Goal: Task Accomplishment & Management: Manage account settings

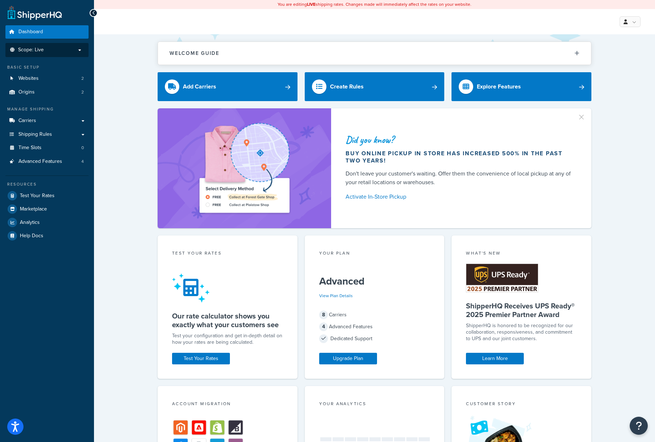
click at [70, 47] on li "Scope: Live" at bounding box center [46, 50] width 83 height 14
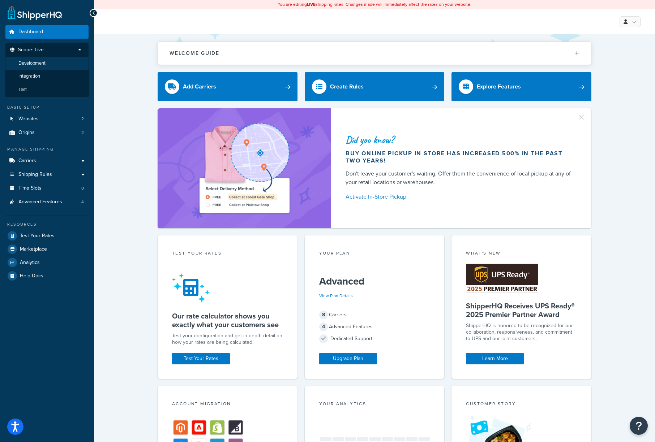
click at [38, 66] on li "Development" at bounding box center [47, 63] width 84 height 13
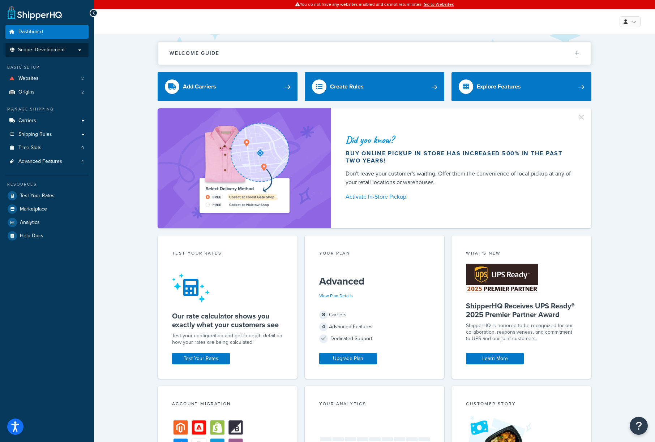
click at [57, 48] on span "Scope: Development" at bounding box center [41, 50] width 47 height 6
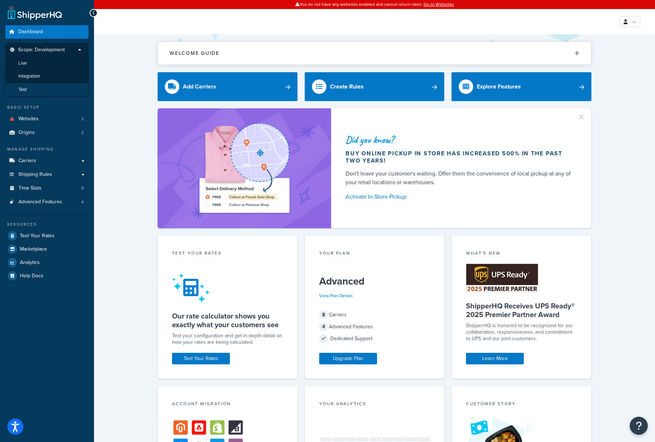
click at [24, 86] on li "Test" at bounding box center [47, 89] width 84 height 13
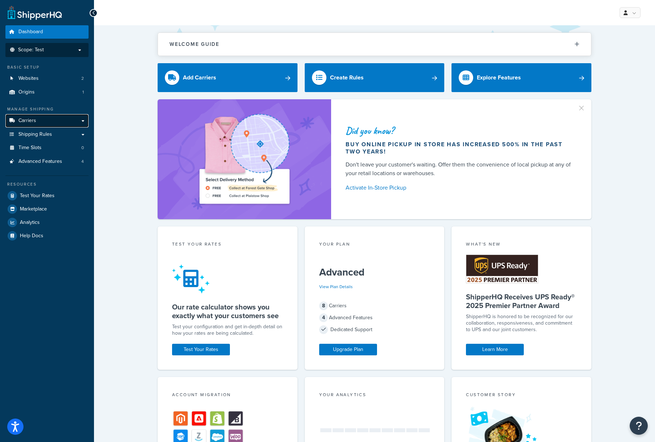
click at [85, 121] on link "Carriers" at bounding box center [46, 120] width 83 height 13
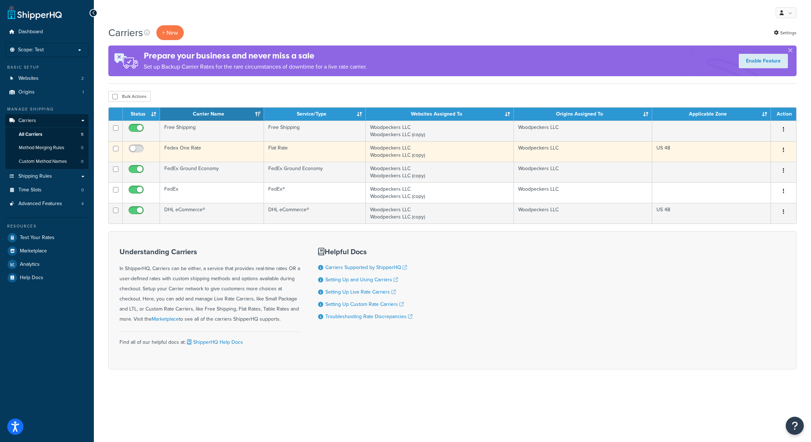
click at [654, 152] on button "button" at bounding box center [784, 150] width 10 height 12
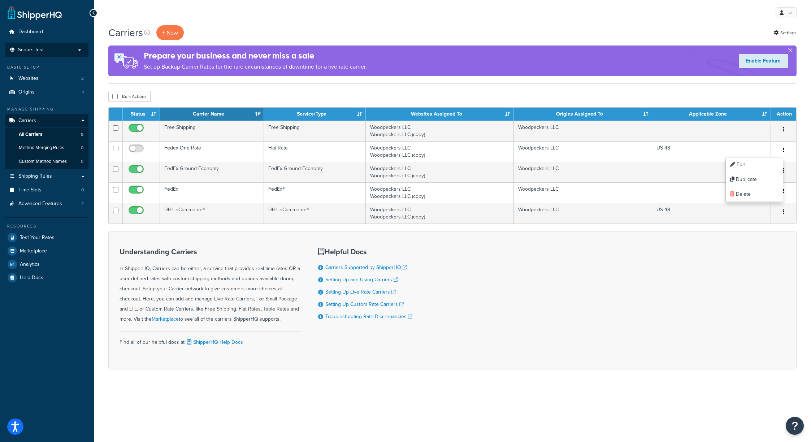
click at [75, 46] on li "Scope: Test Live Development Integration" at bounding box center [46, 50] width 83 height 14
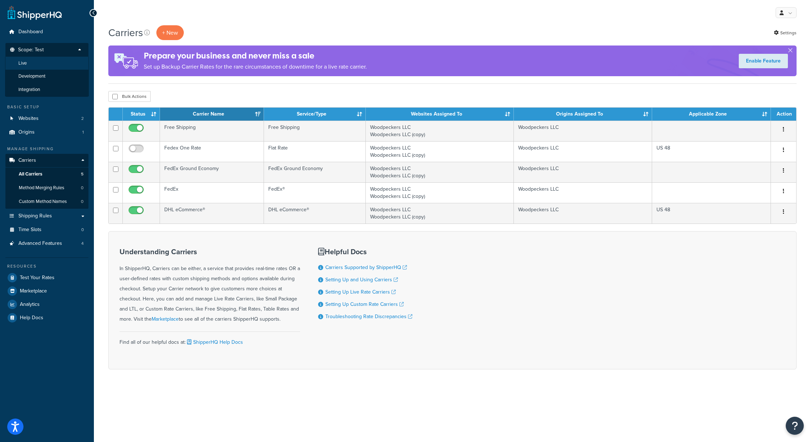
click at [35, 64] on li "Live" at bounding box center [47, 63] width 84 height 13
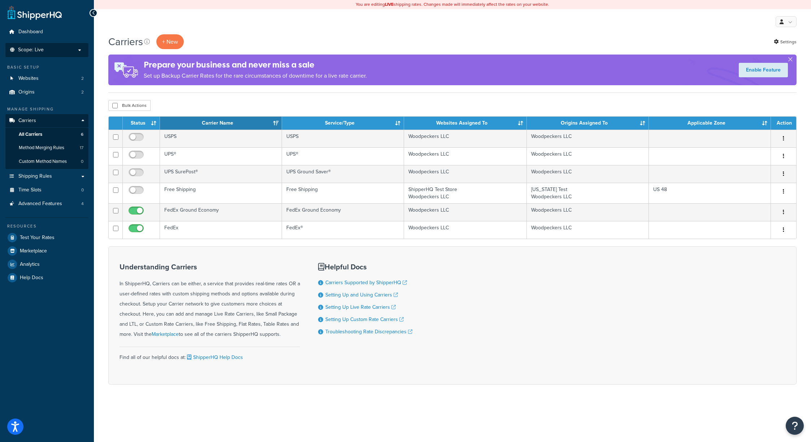
click at [75, 53] on li "Scope: Live Development Integration Test" at bounding box center [46, 50] width 83 height 14
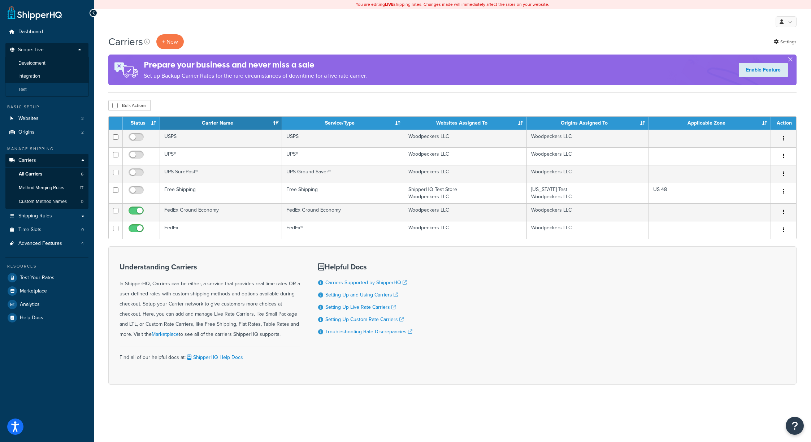
click at [33, 89] on li "Test" at bounding box center [47, 89] width 84 height 13
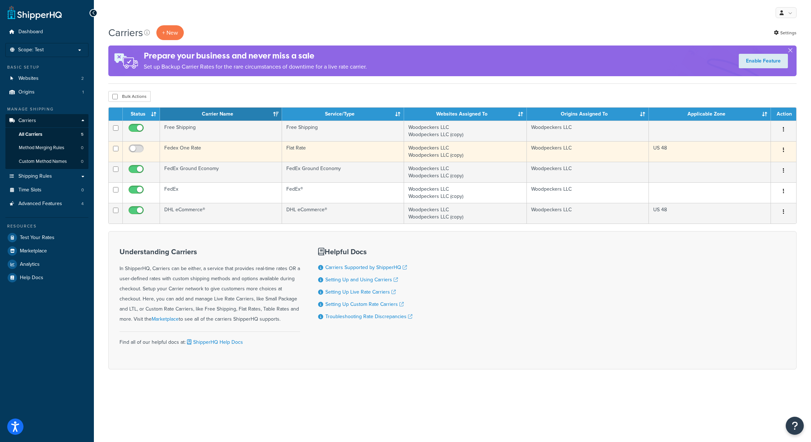
click at [211, 149] on td "Fedex One Rate" at bounding box center [221, 151] width 122 height 21
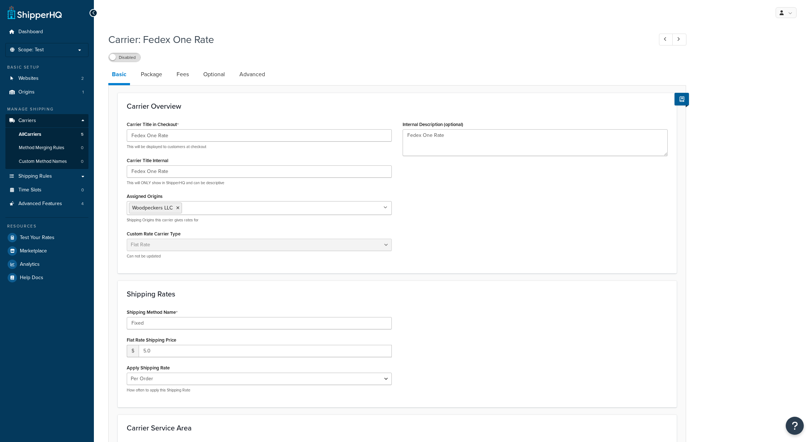
select select "flat"
click at [53, 133] on link "All Carriers 5" at bounding box center [46, 134] width 83 height 13
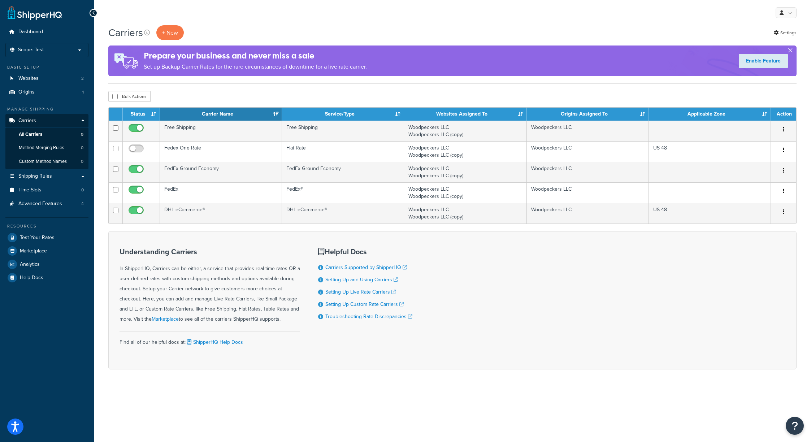
click at [791, 51] on button "button" at bounding box center [791, 52] width 2 height 2
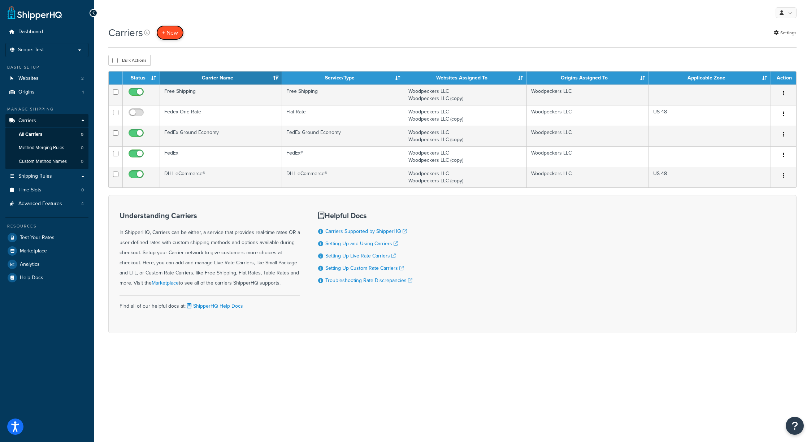
click at [164, 33] on button "+ New" at bounding box center [169, 32] width 27 height 15
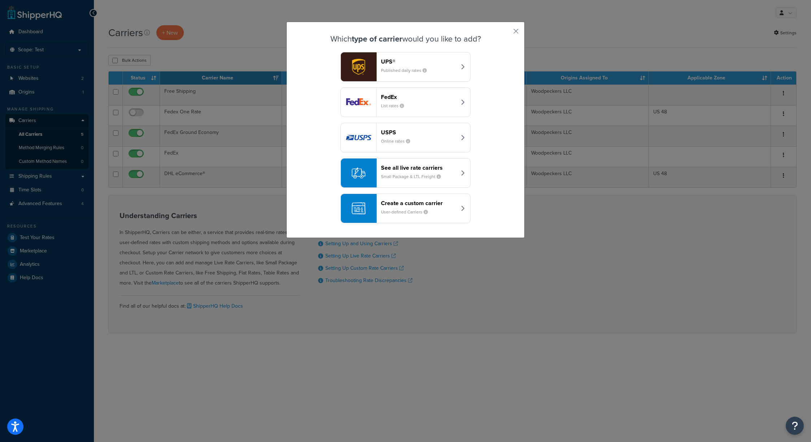
click at [465, 102] on button "FedEx List rates" at bounding box center [406, 102] width 130 height 30
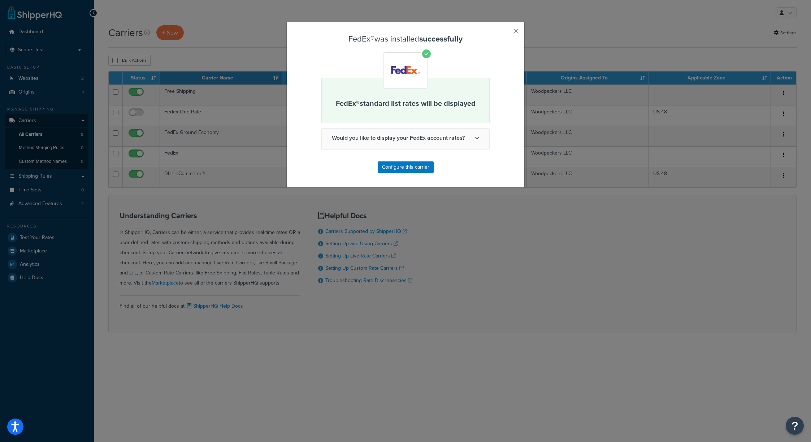
click at [475, 138] on icon at bounding box center [477, 138] width 4 height 4
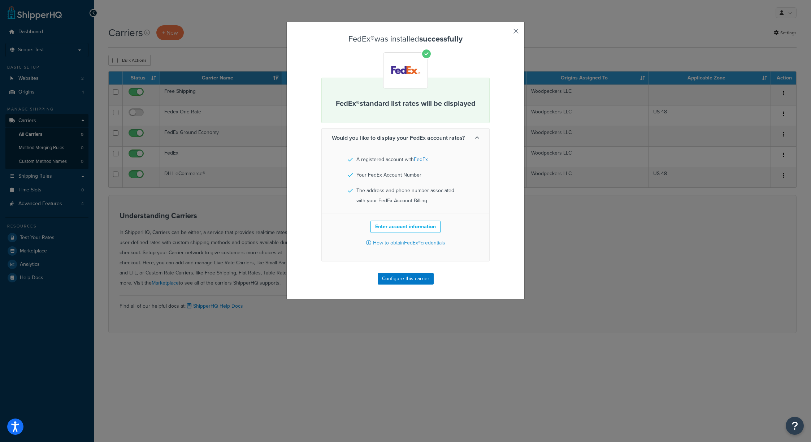
click at [506, 33] on button "button" at bounding box center [506, 34] width 2 height 2
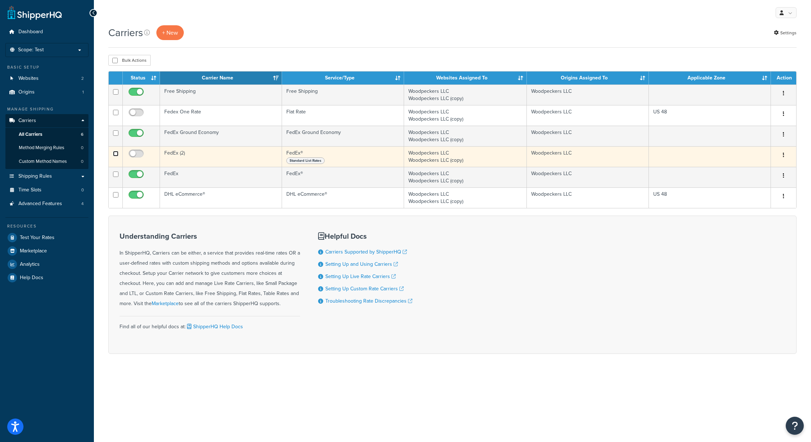
click at [114, 155] on input "checkbox" at bounding box center [115, 153] width 5 height 5
checkbox input "true"
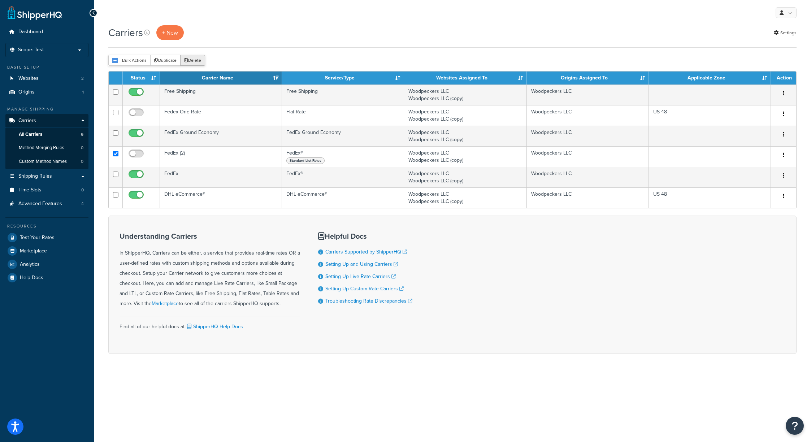
click at [190, 63] on button "Delete" at bounding box center [192, 60] width 25 height 11
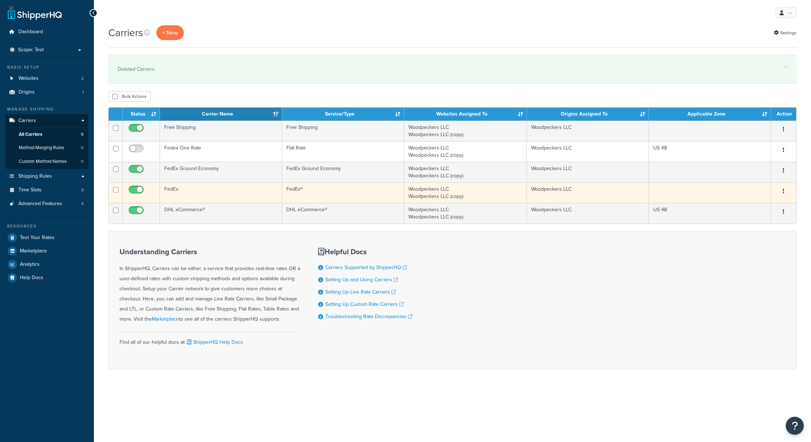
click at [215, 194] on td "FedEx" at bounding box center [221, 192] width 122 height 21
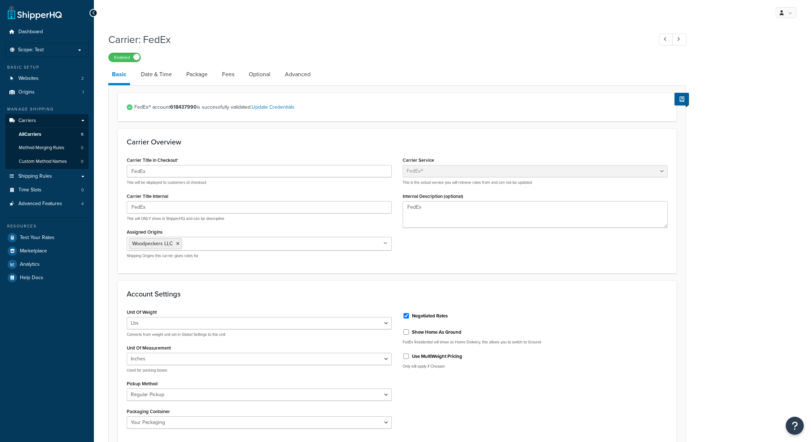
select select "fedEx"
select select "REGULAR_PICKUP"
select select "YOUR_PACKAGING"
click at [44, 134] on link "All Carriers 5" at bounding box center [46, 134] width 83 height 13
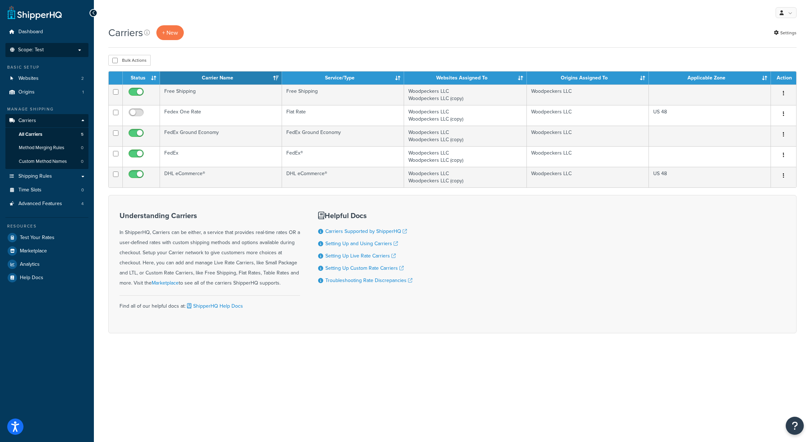
click at [72, 45] on li "Scope: Test Live Development Integration" at bounding box center [46, 50] width 83 height 14
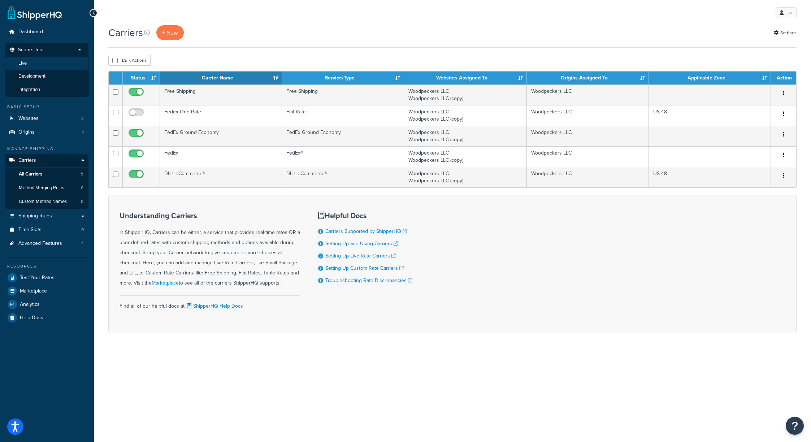
click at [33, 61] on li "Live" at bounding box center [47, 63] width 84 height 13
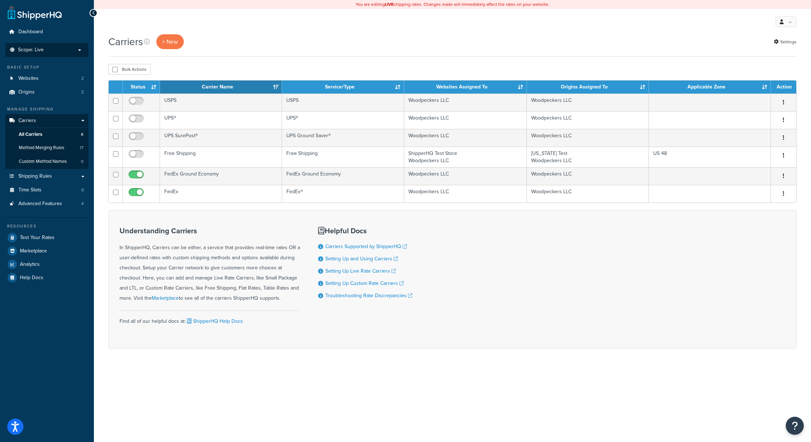
click at [53, 47] on p "Scope: Live" at bounding box center [47, 50] width 77 height 6
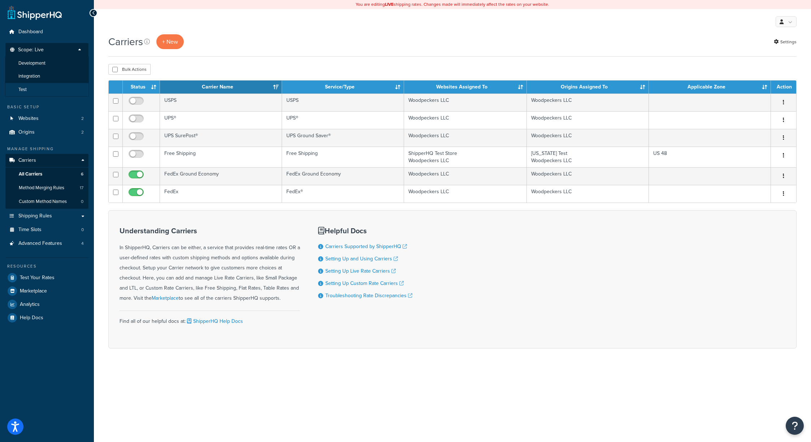
click at [29, 88] on li "Test" at bounding box center [47, 89] width 84 height 13
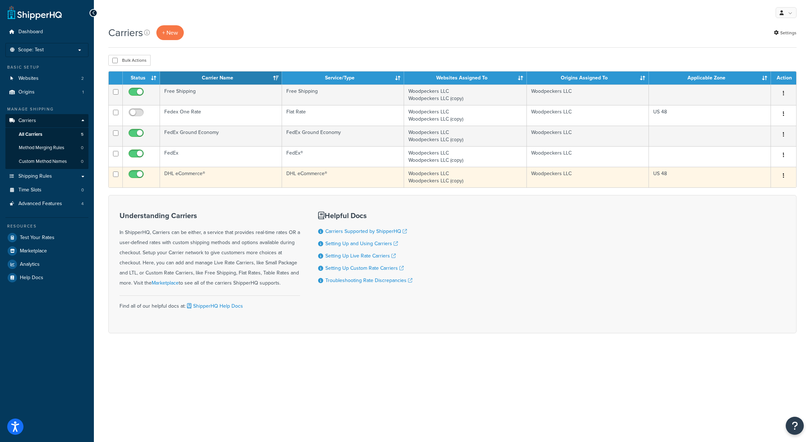
click at [205, 175] on td "DHL eCommerce®" at bounding box center [221, 177] width 122 height 21
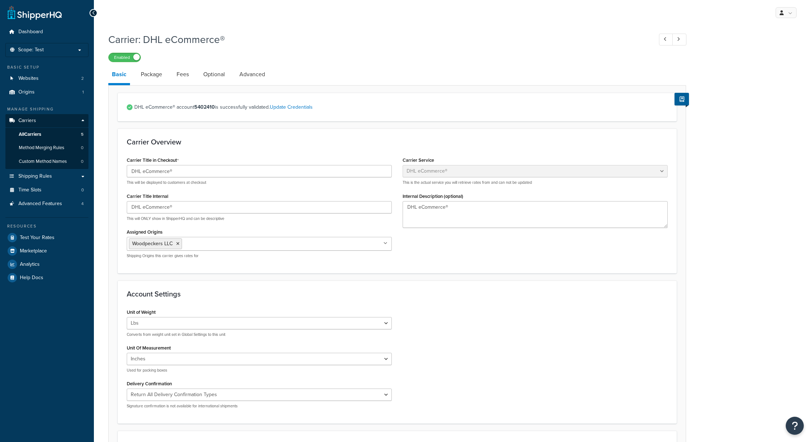
select select "dhlEcommercev4"
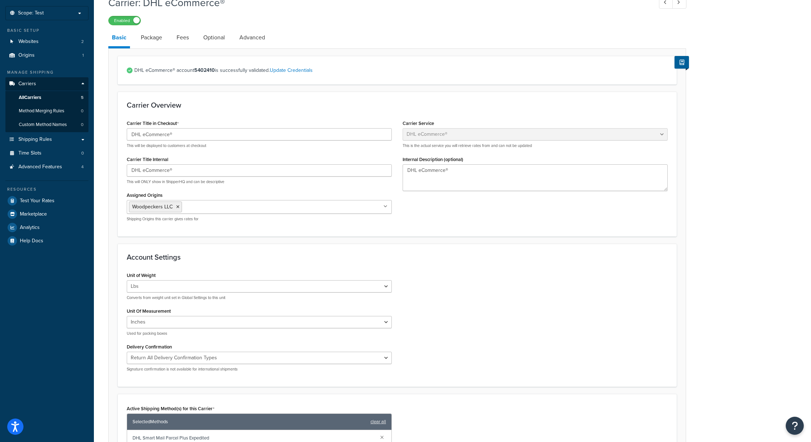
scroll to position [34, 0]
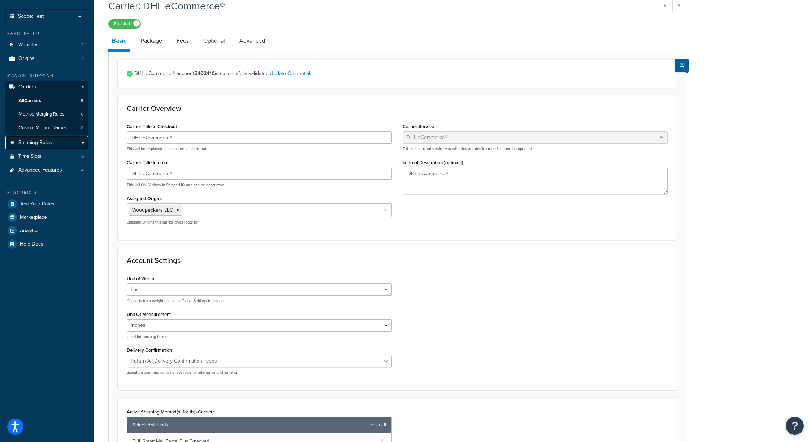
click at [56, 143] on link "Shipping Rules" at bounding box center [46, 142] width 83 height 13
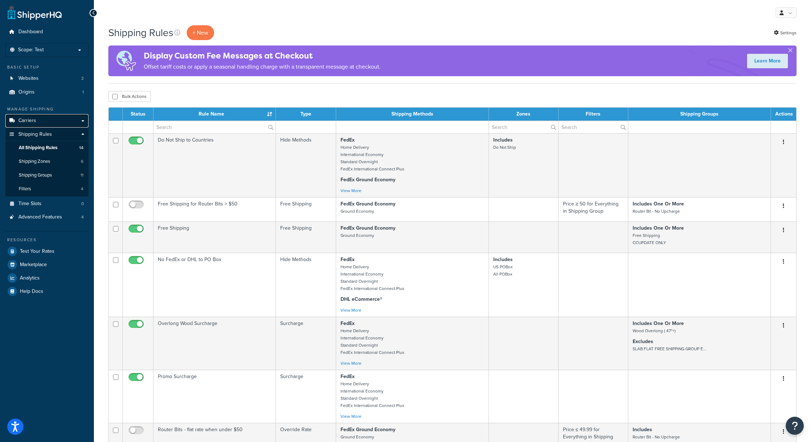
click at [42, 120] on link "Carriers" at bounding box center [46, 120] width 83 height 13
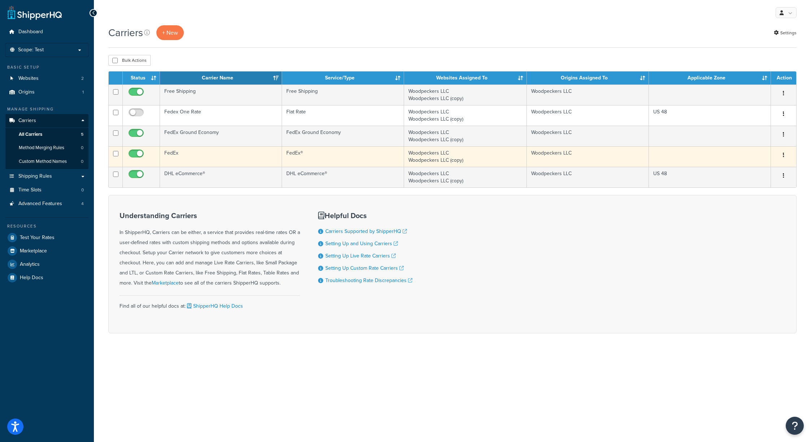
click at [182, 156] on td "FedEx" at bounding box center [221, 156] width 122 height 21
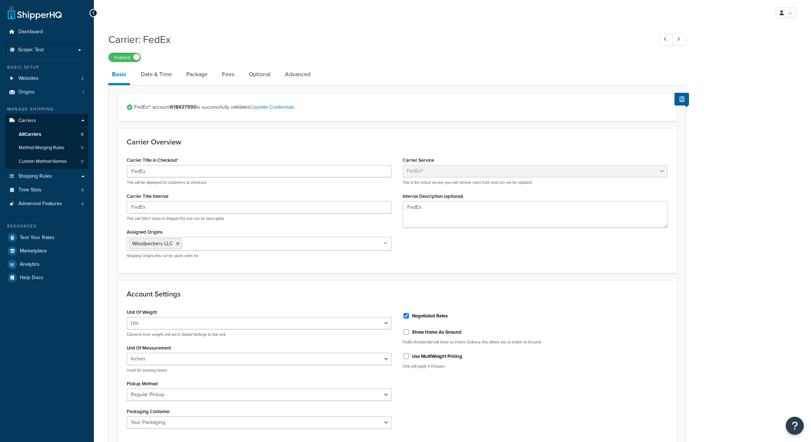
select select "fedEx"
select select "REGULAR_PICKUP"
select select "YOUR_PACKAGING"
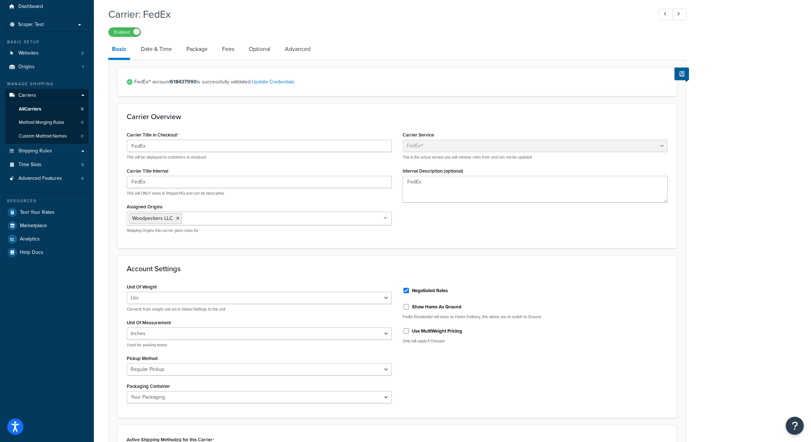
scroll to position [26, 0]
click at [291, 50] on link "Advanced" at bounding box center [297, 47] width 33 height 17
select select "false"
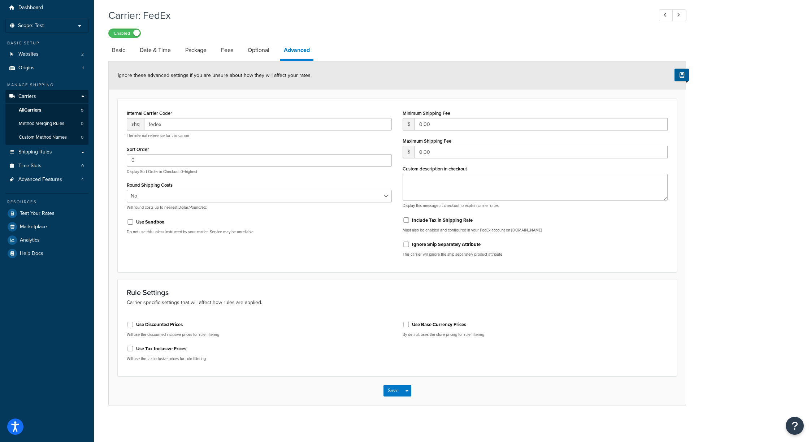
scroll to position [25, 0]
click at [45, 109] on link "All Carriers 5" at bounding box center [46, 110] width 83 height 13
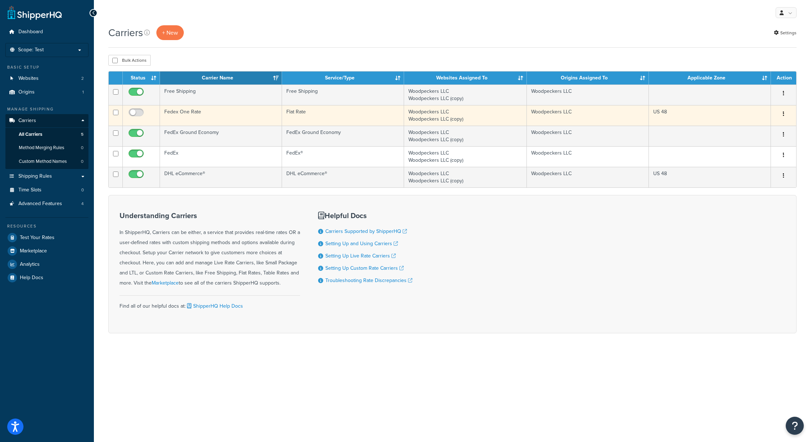
click at [201, 116] on td "Fedex One Rate" at bounding box center [221, 115] width 122 height 21
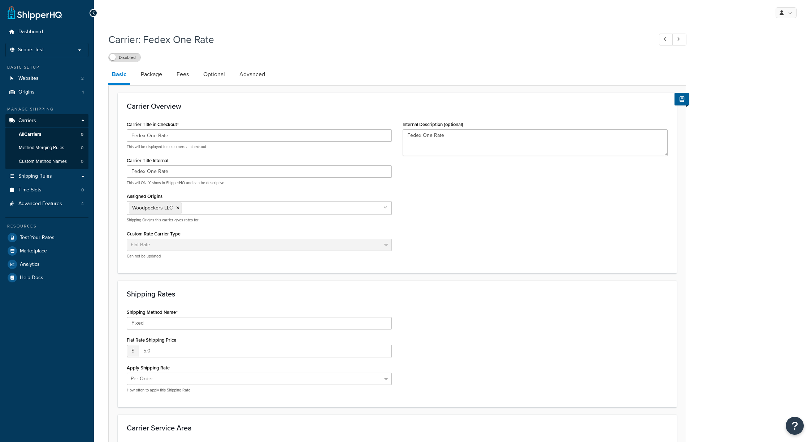
select select "flat"
click at [252, 75] on link "Advanced" at bounding box center [252, 74] width 33 height 17
select select "false"
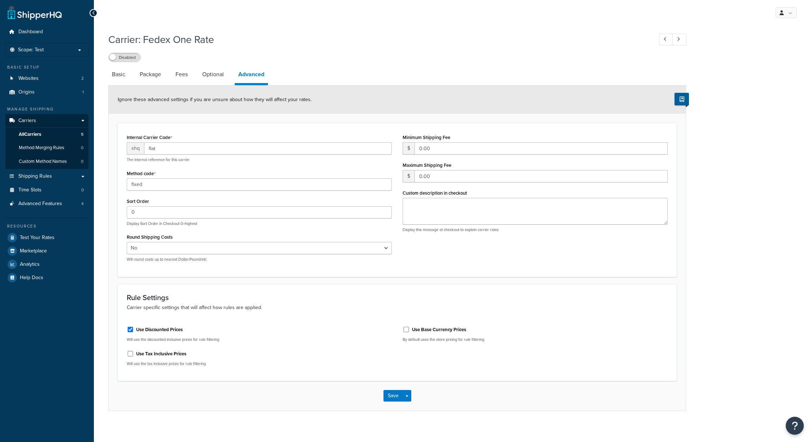
select select "false"
